Goal: Navigation & Orientation: Find specific page/section

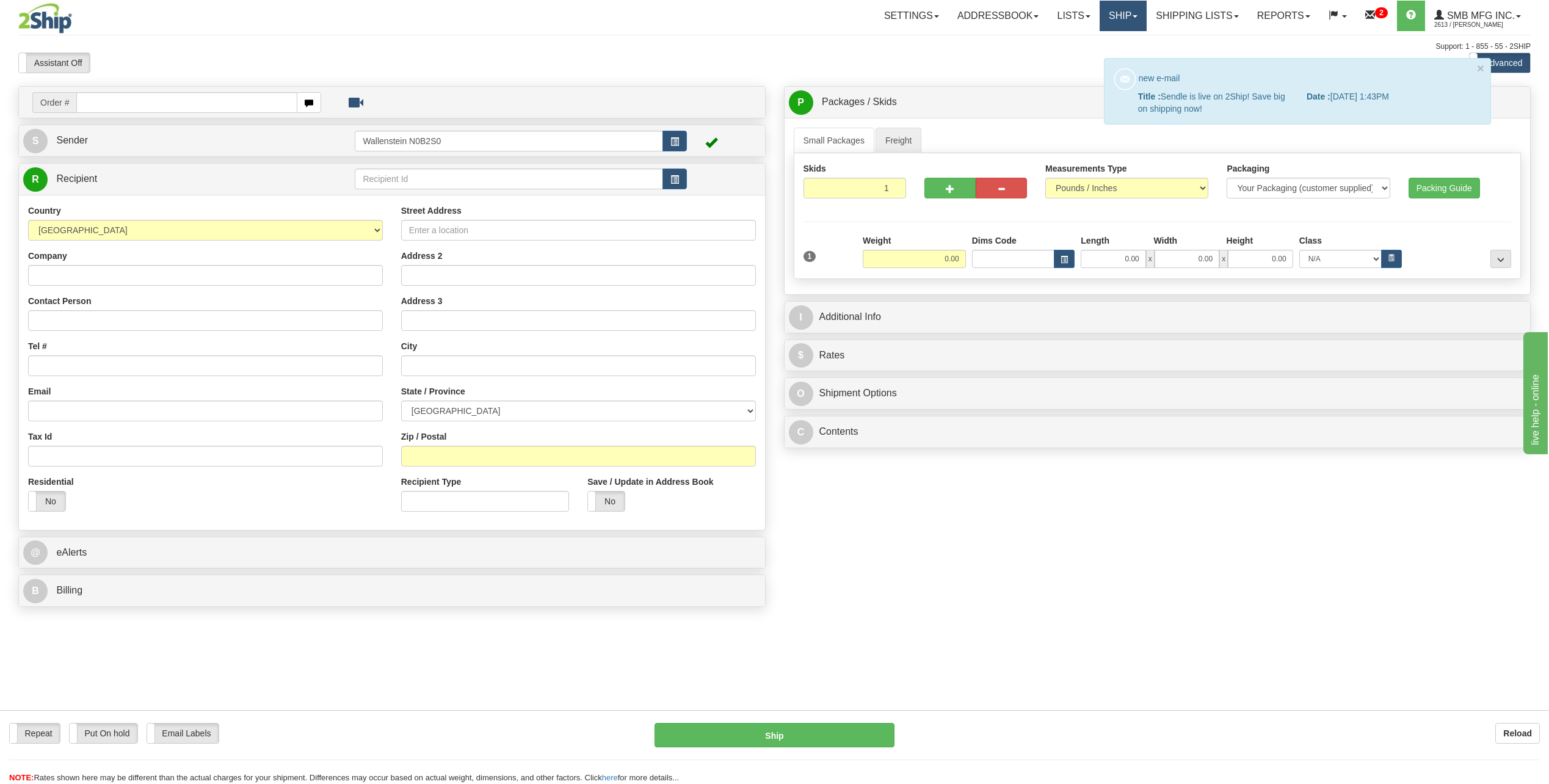
click at [1119, 17] on link "Ship" at bounding box center [1123, 16] width 47 height 31
click at [1164, 18] on link "Shipping lists" at bounding box center [1197, 16] width 101 height 31
click at [1087, 417] on div "C Contents Documents Commodities" at bounding box center [1158, 431] width 746 height 31
click at [1178, 81] on link at bounding box center [1297, 91] width 386 height 65
click at [1480, 69] on button "×" at bounding box center [1480, 67] width 7 height 13
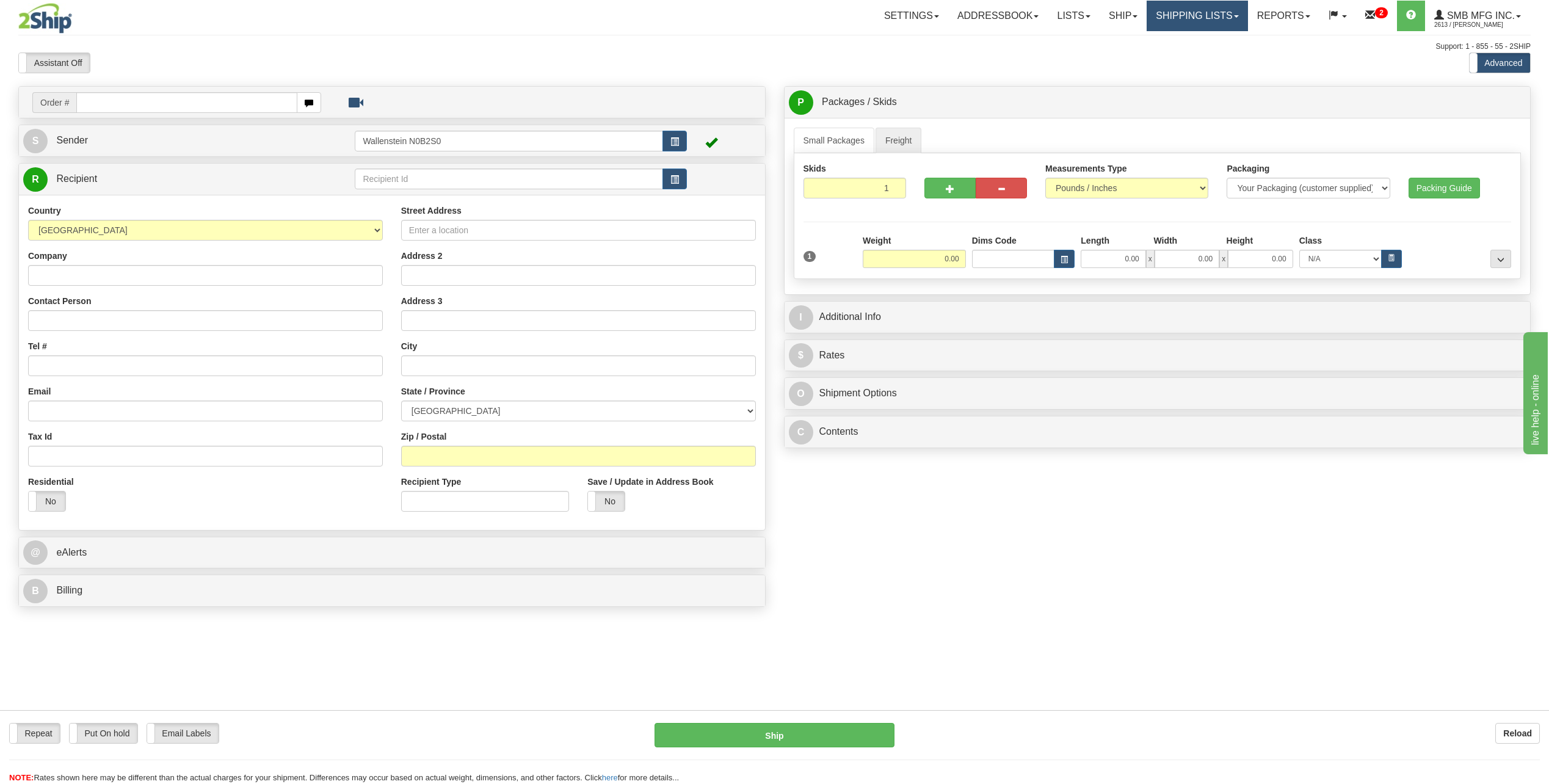
click at [1210, 25] on link "Shipping lists" at bounding box center [1197, 16] width 101 height 31
click at [1273, 15] on link "Reports" at bounding box center [1283, 16] width 71 height 31
click at [1256, 56] on span "New Dashboard" at bounding box center [1249, 58] width 61 height 10
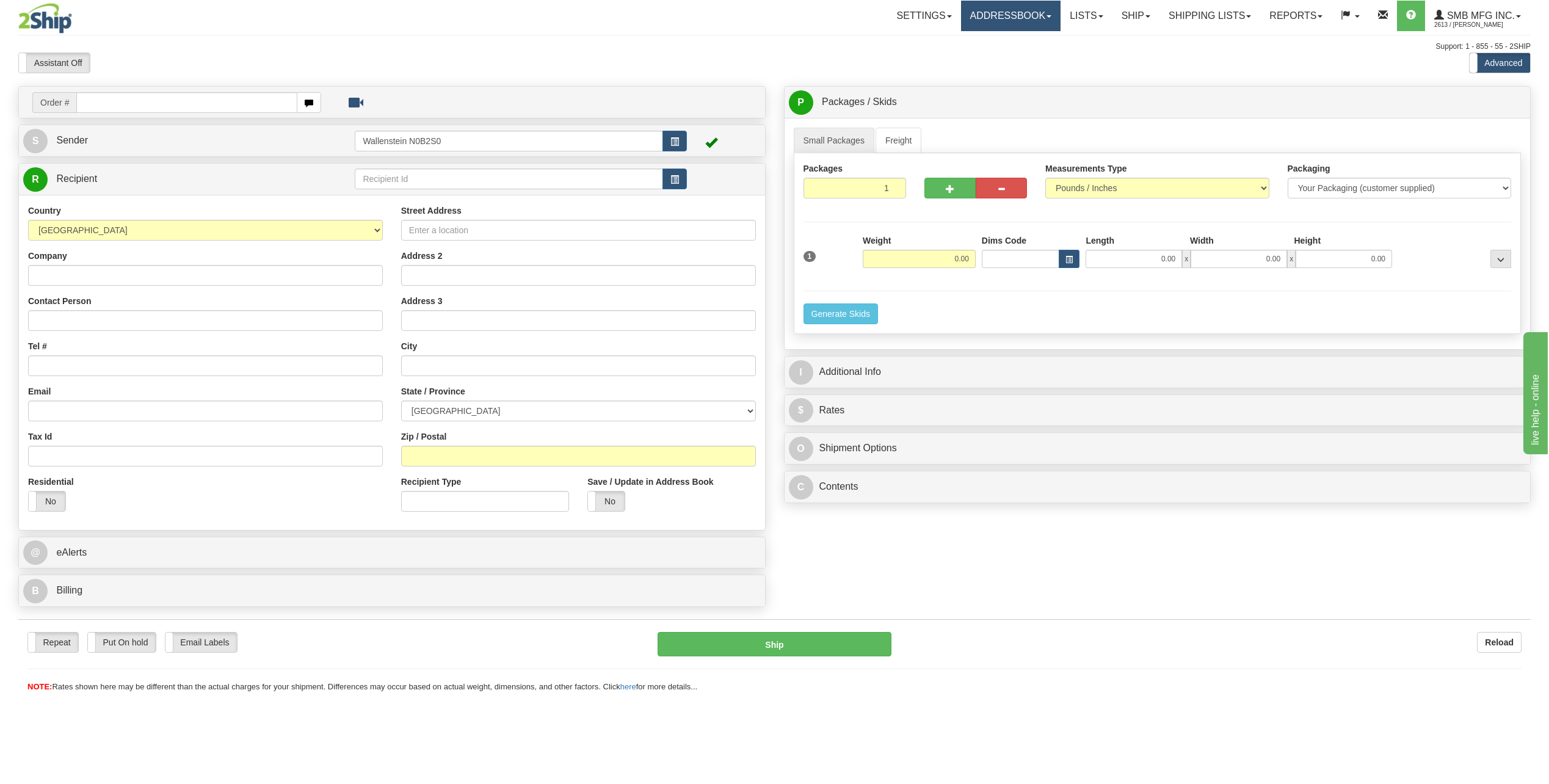
click at [1001, 27] on link "Addressbook" at bounding box center [1011, 16] width 100 height 31
click at [991, 74] on span "Brokers" at bounding box center [991, 74] width 29 height 10
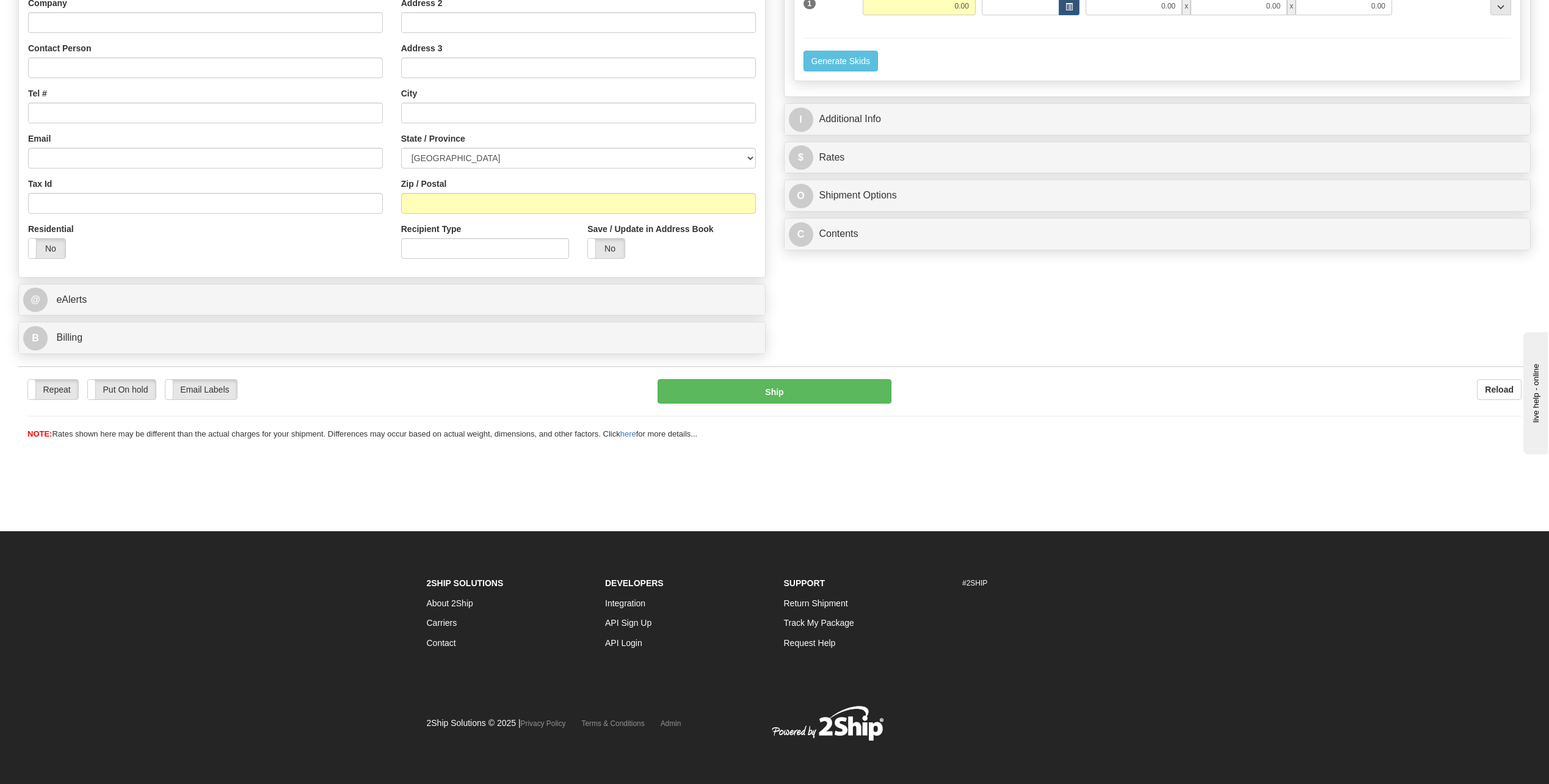
click at [620, 646] on link "API Login" at bounding box center [624, 642] width 37 height 10
click at [625, 622] on link "API Sign Up" at bounding box center [628, 622] width 46 height 10
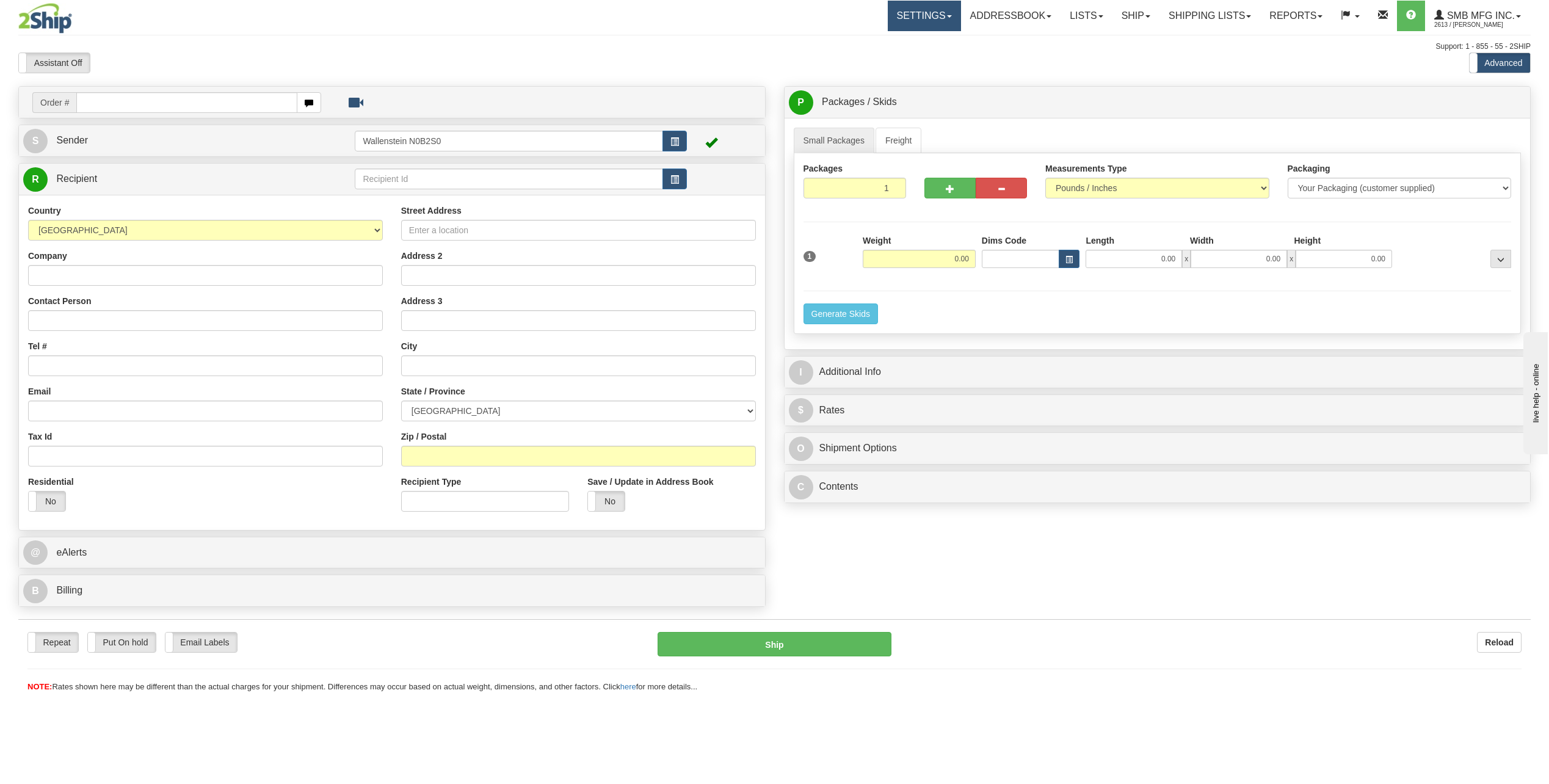
click at [916, 23] on link "Settings" at bounding box center [924, 16] width 73 height 31
click at [1049, 66] on div "Assistant On Assistant Off Do a return Do a return Previous Next Standard Advan…" at bounding box center [774, 63] width 1530 height 21
click at [1018, 24] on link "Addressbook" at bounding box center [1011, 16] width 100 height 31
click at [1113, 85] on div "Toggle navigation Settings Shipping Preferences Fields Preferences New" at bounding box center [774, 392] width 1549 height 784
click at [1483, 25] on span "2613 / [PERSON_NAME]" at bounding box center [1480, 25] width 92 height 12
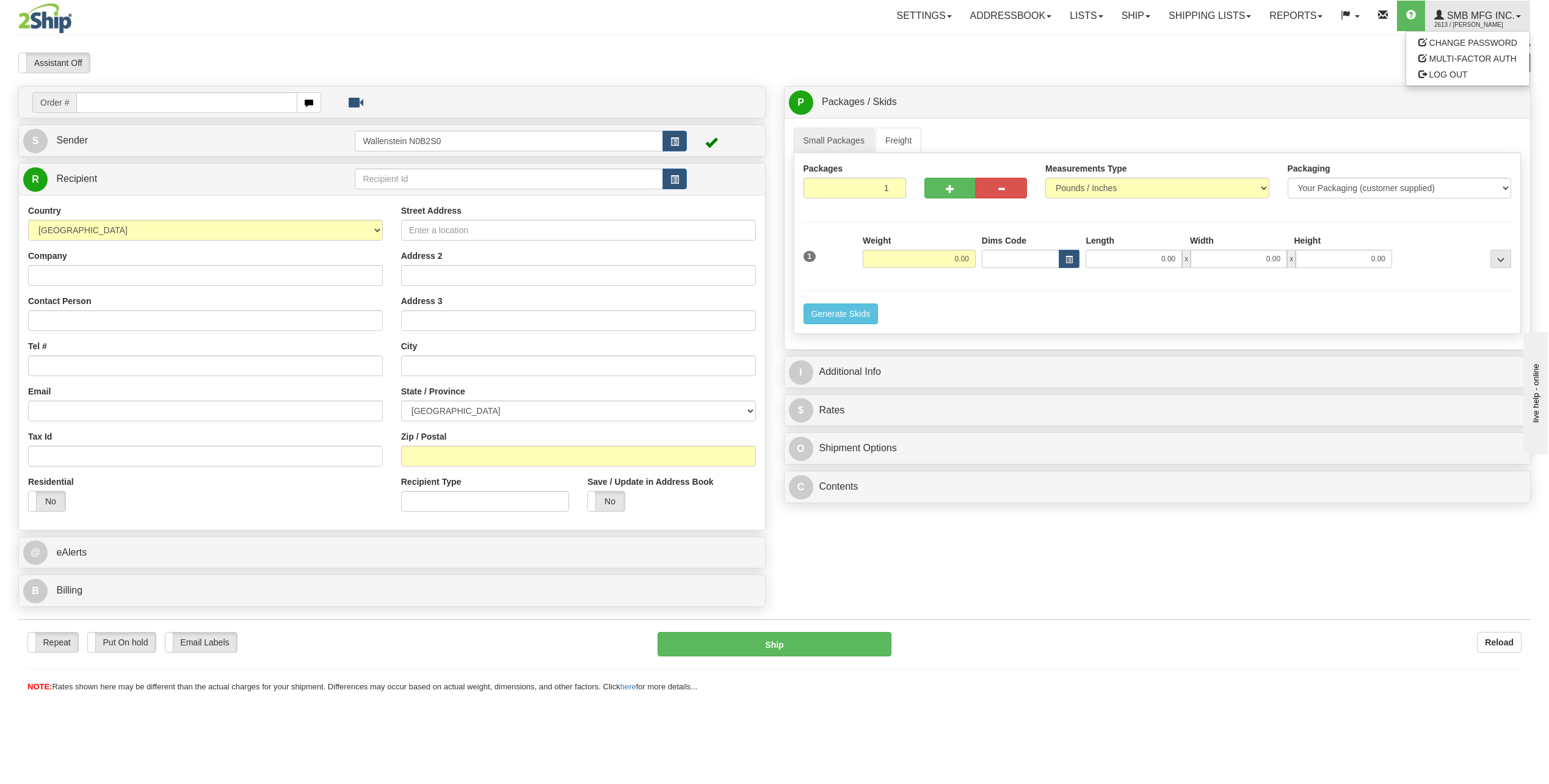
click at [1311, 65] on div "Assistant On Assistant Off Do a return Do a return Previous Next Standard Advan…" at bounding box center [774, 63] width 1530 height 21
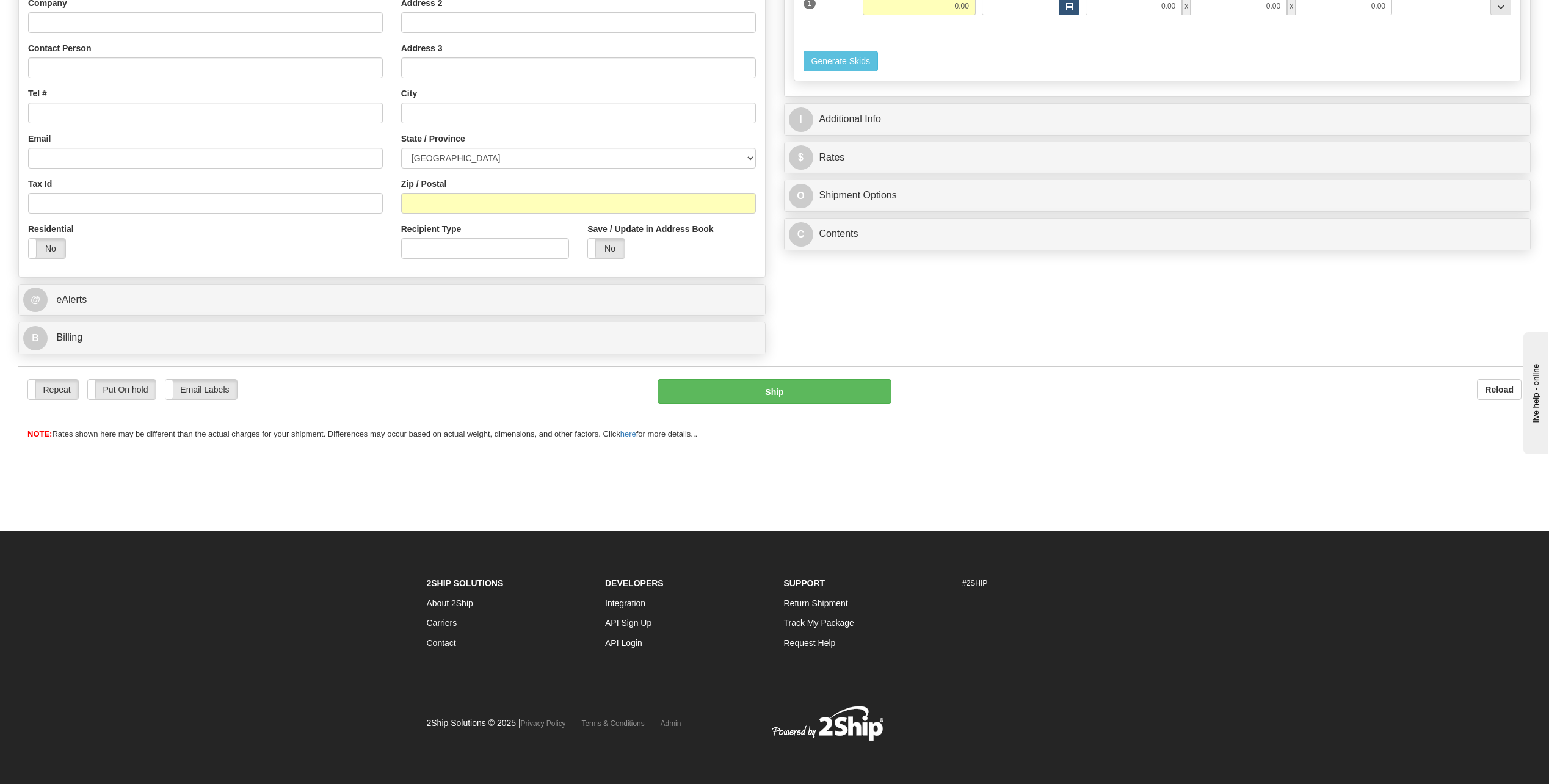
click at [625, 606] on link "Integration" at bounding box center [625, 603] width 40 height 10
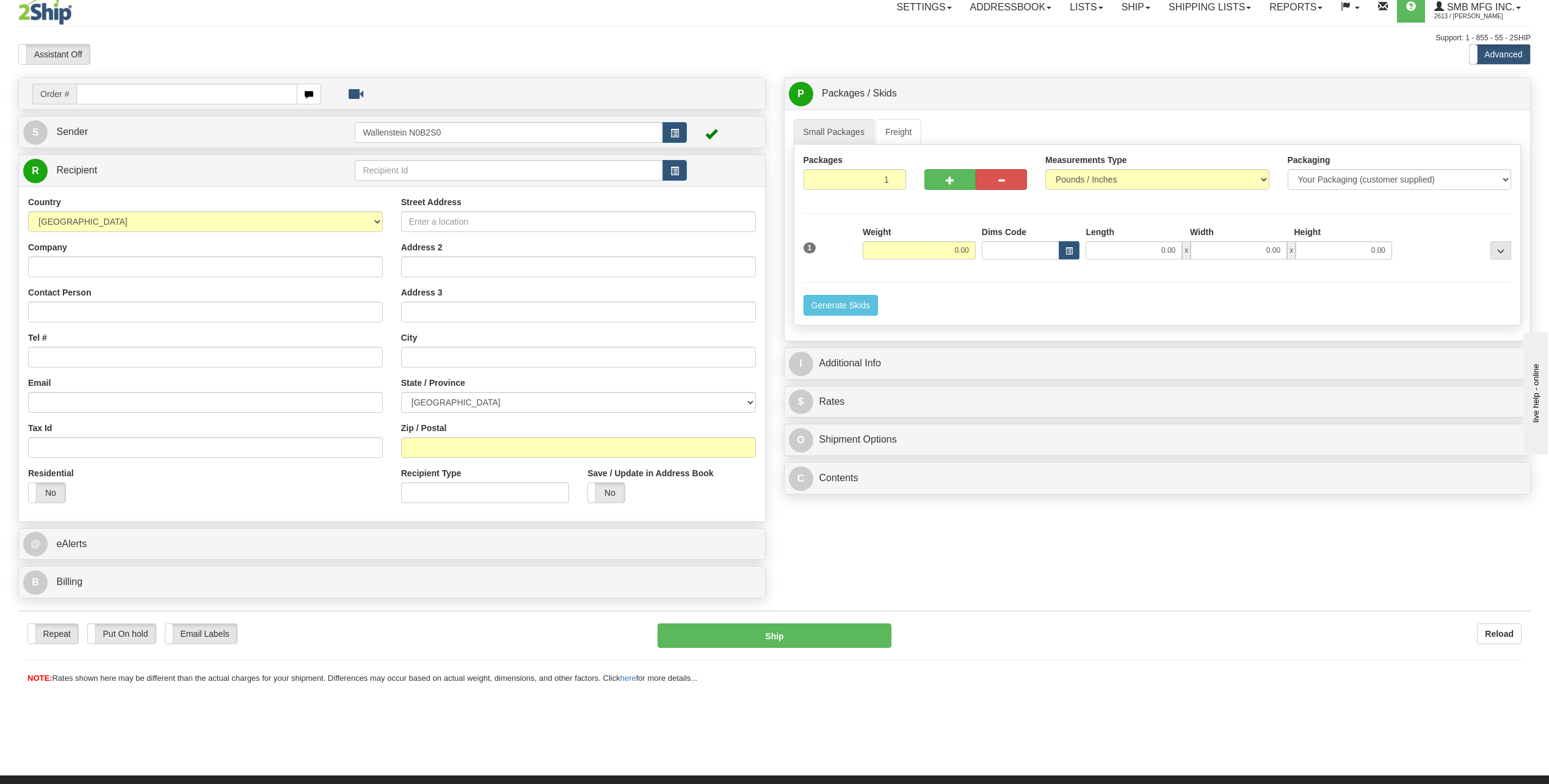
scroll to position [0, 0]
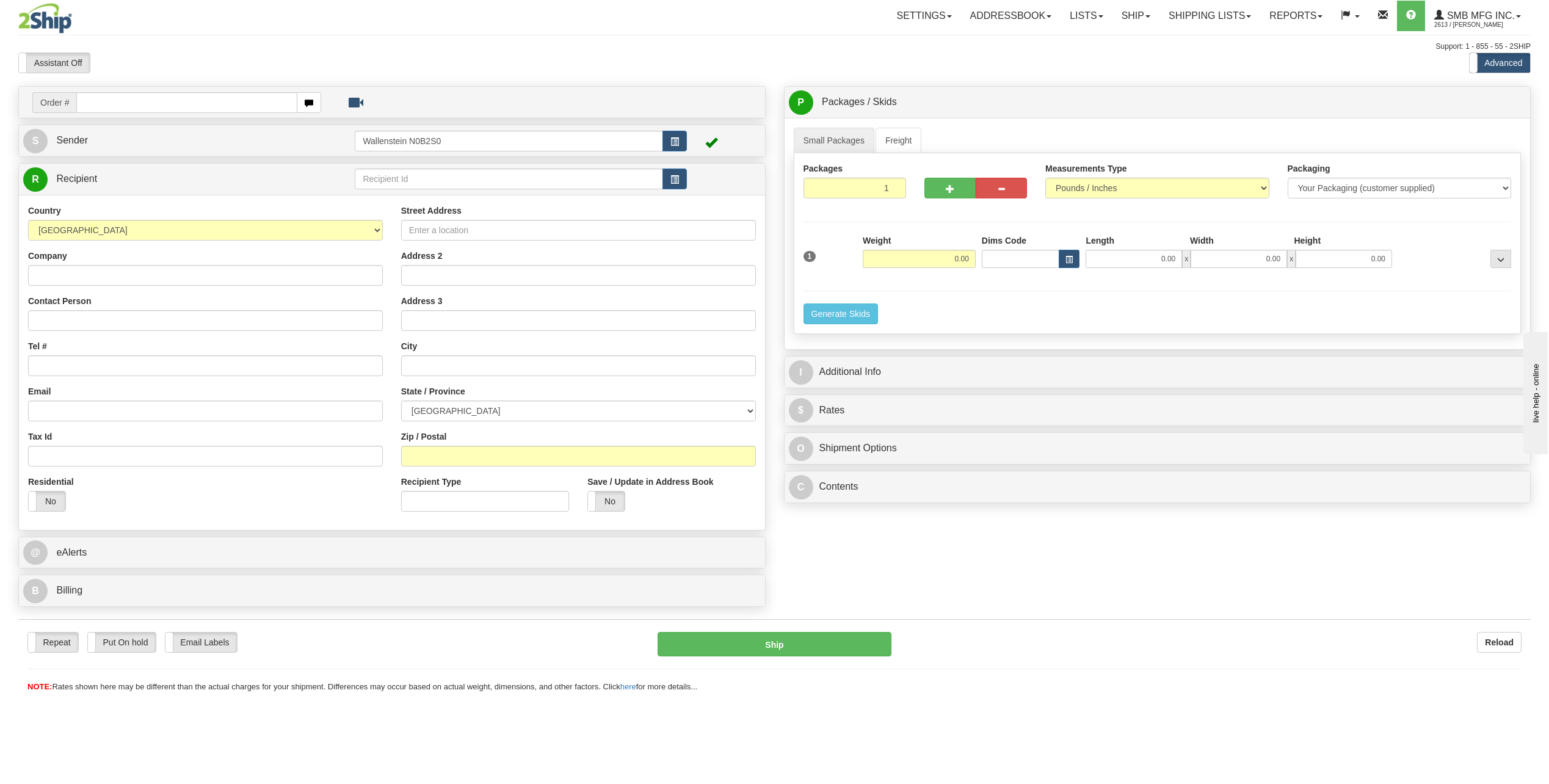
click at [777, 584] on div "Order # S Sender" at bounding box center [774, 349] width 1530 height 527
